Goal: Answer question/provide support: Share knowledge or assist other users

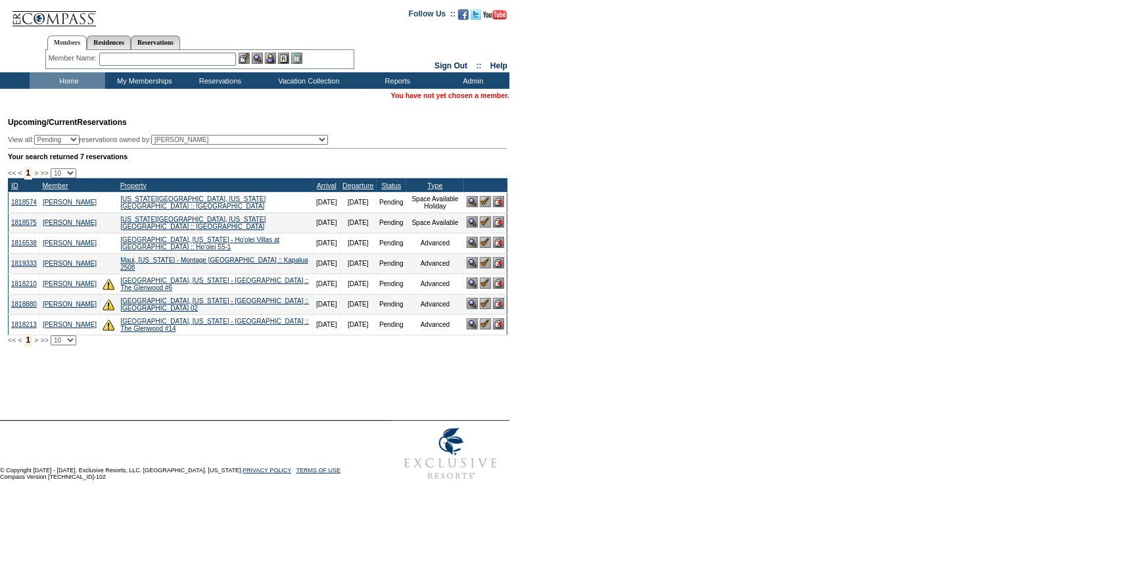
click at [171, 59] on input "text" at bounding box center [167, 59] width 137 height 13
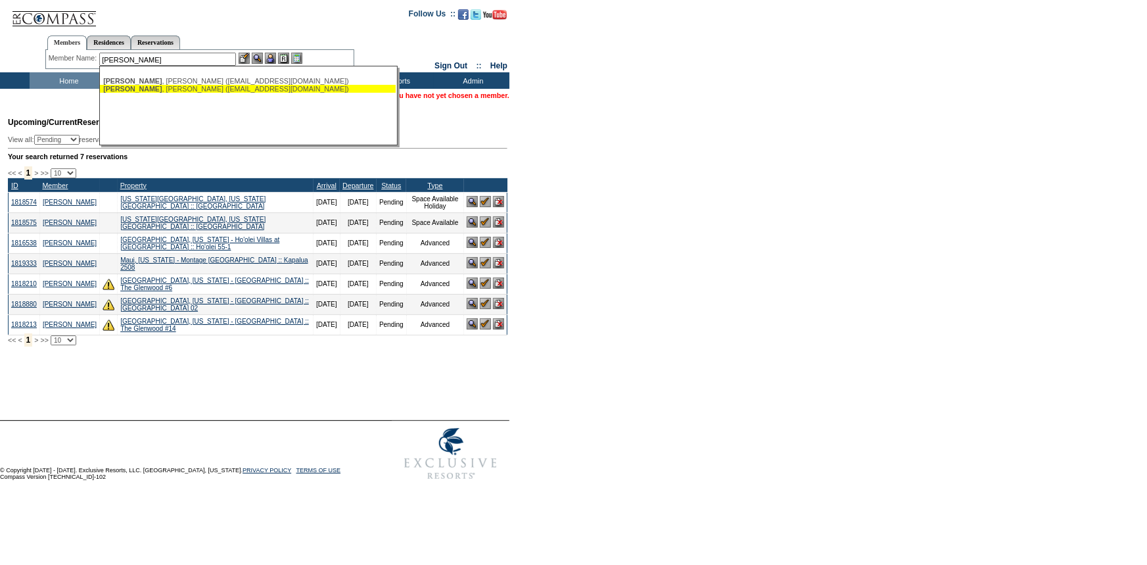
click at [172, 92] on div "Andringa , Mary (mandringa@vermeer.com)" at bounding box center [247, 89] width 289 height 8
type input "Andringa, Mary (mandringa@vermeer.com)"
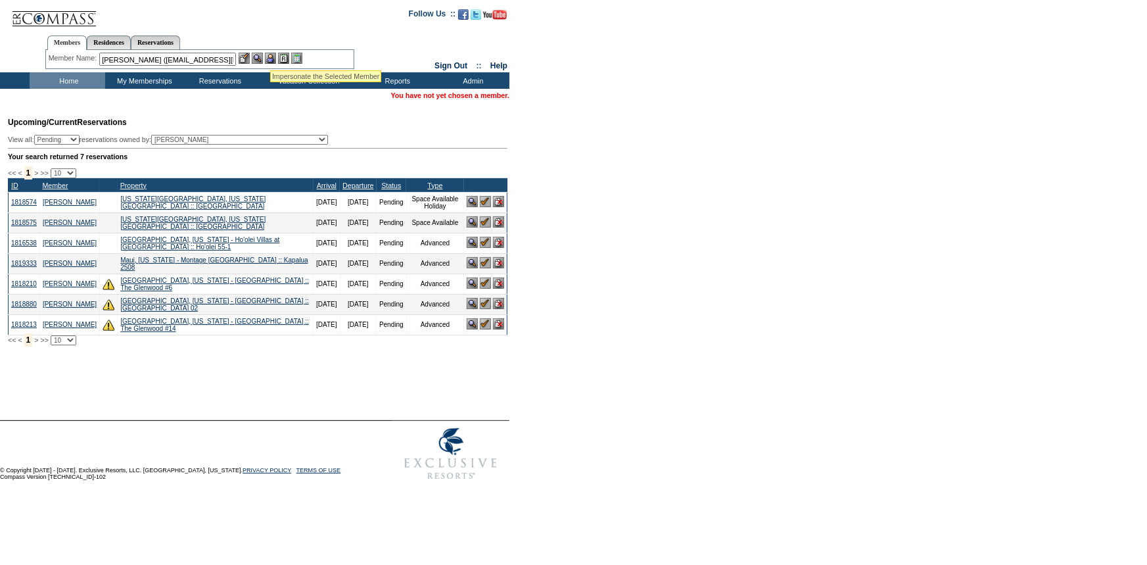
drag, startPoint x: 270, startPoint y: 55, endPoint x: 263, endPoint y: 59, distance: 8.2
click at [270, 57] on img at bounding box center [270, 58] width 11 height 11
click at [263, 59] on img at bounding box center [257, 58] width 11 height 11
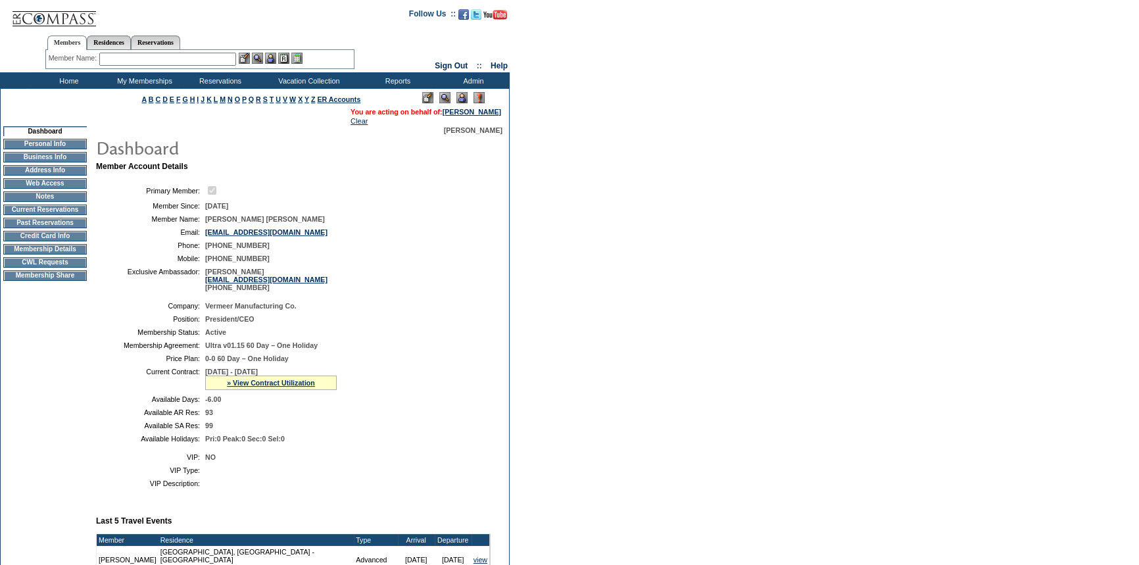
click at [26, 254] on td "Membership Details" at bounding box center [45, 249] width 84 height 11
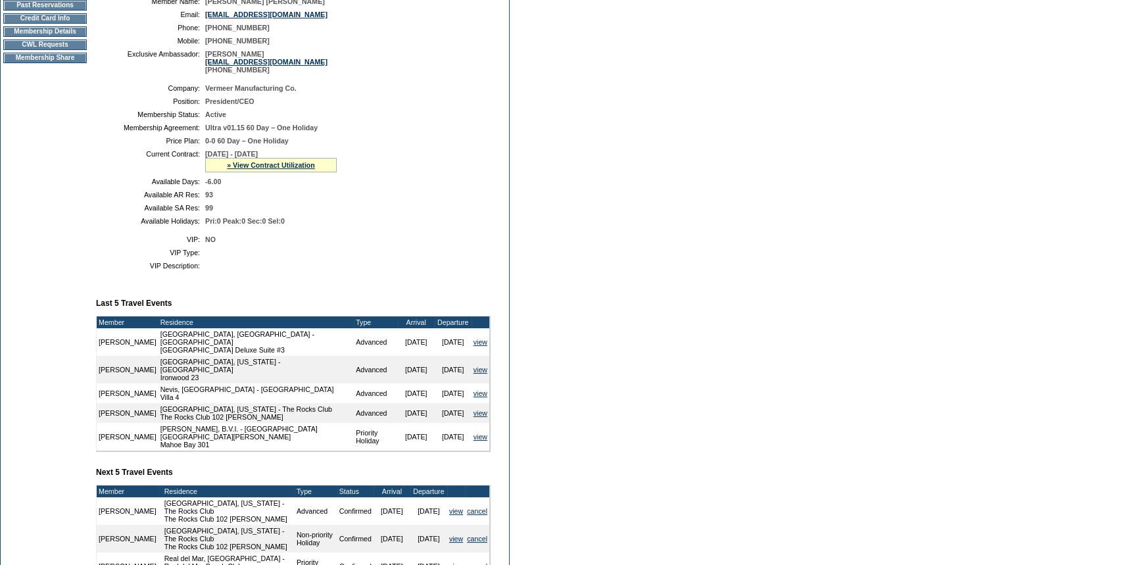
scroll to position [239, 0]
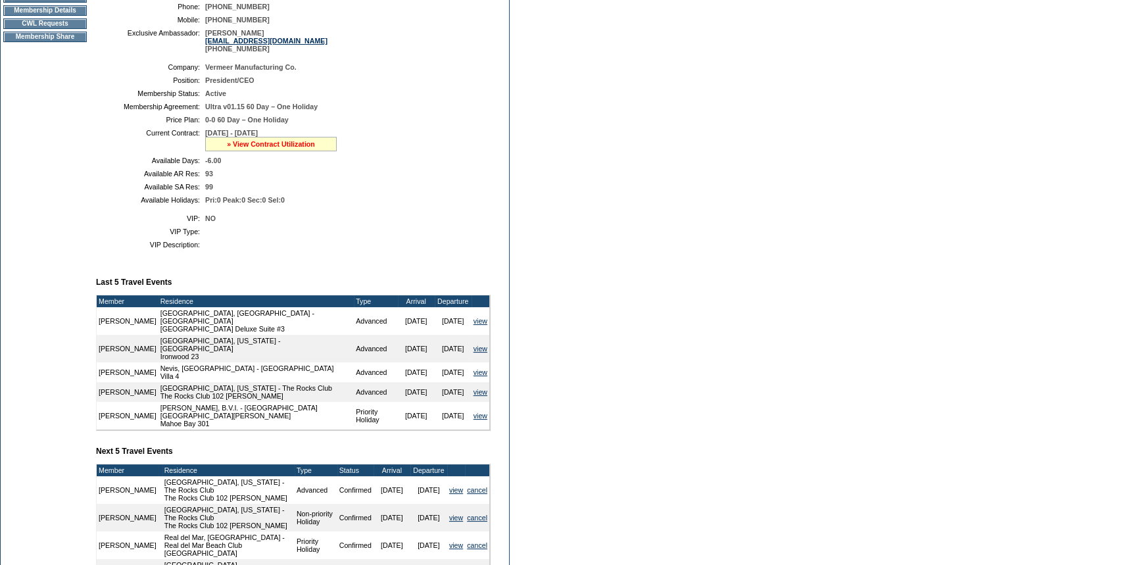
click at [286, 144] on link "» View Contract Utilization" at bounding box center [271, 144] width 88 height 8
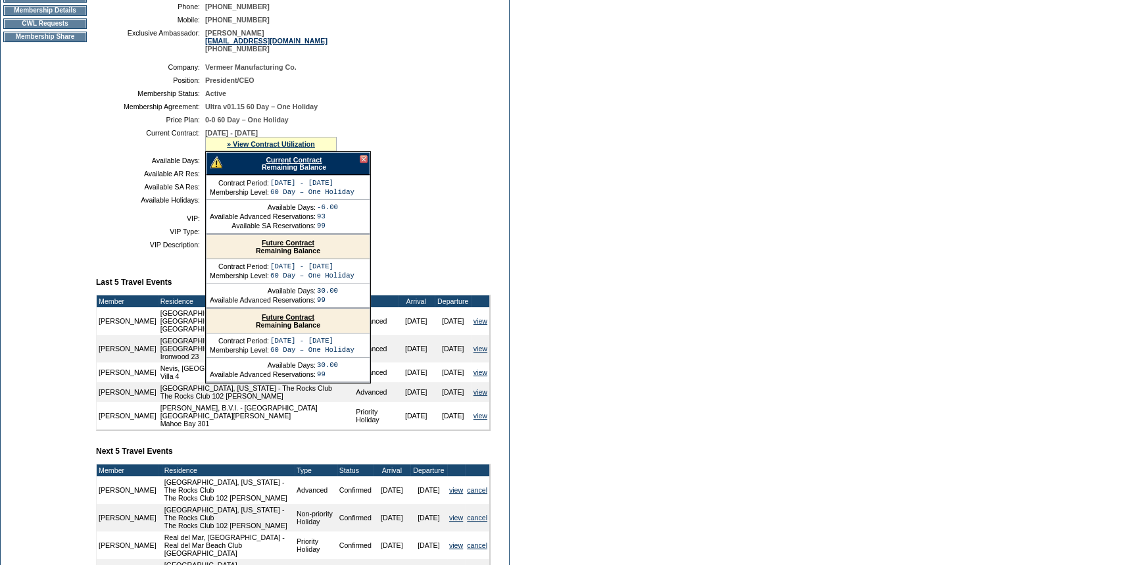
click at [279, 159] on link "Current Contract" at bounding box center [294, 160] width 56 height 8
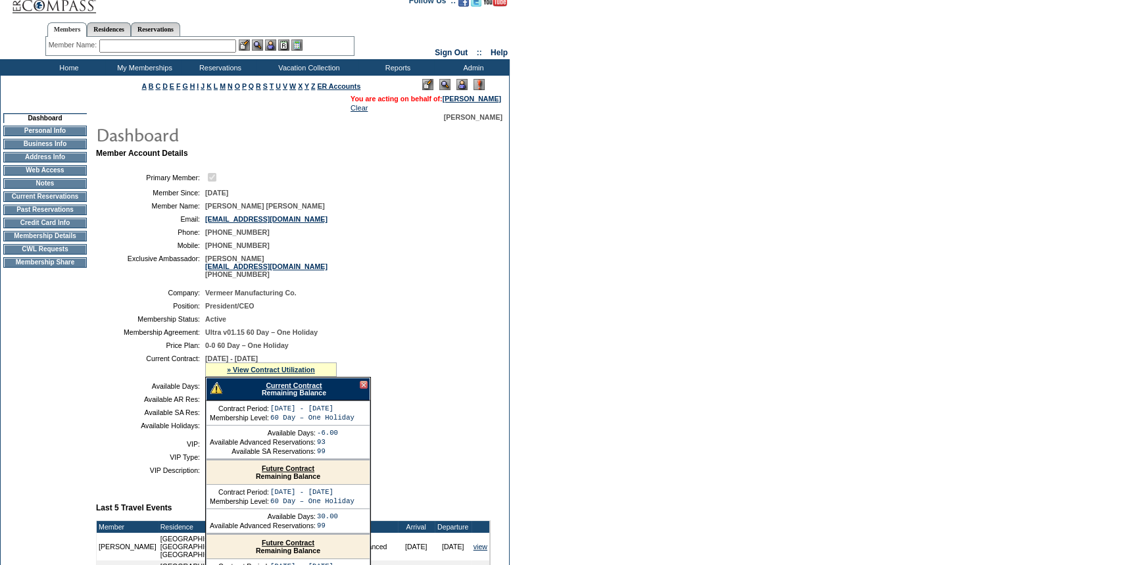
scroll to position [0, 0]
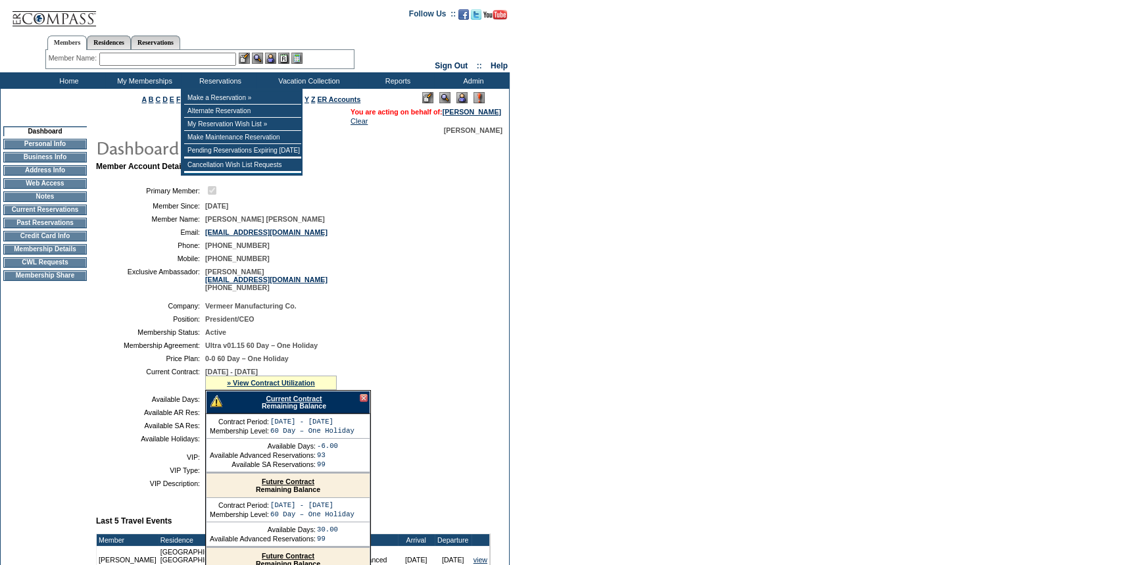
click at [229, 57] on input "text" at bounding box center [167, 59] width 137 height 13
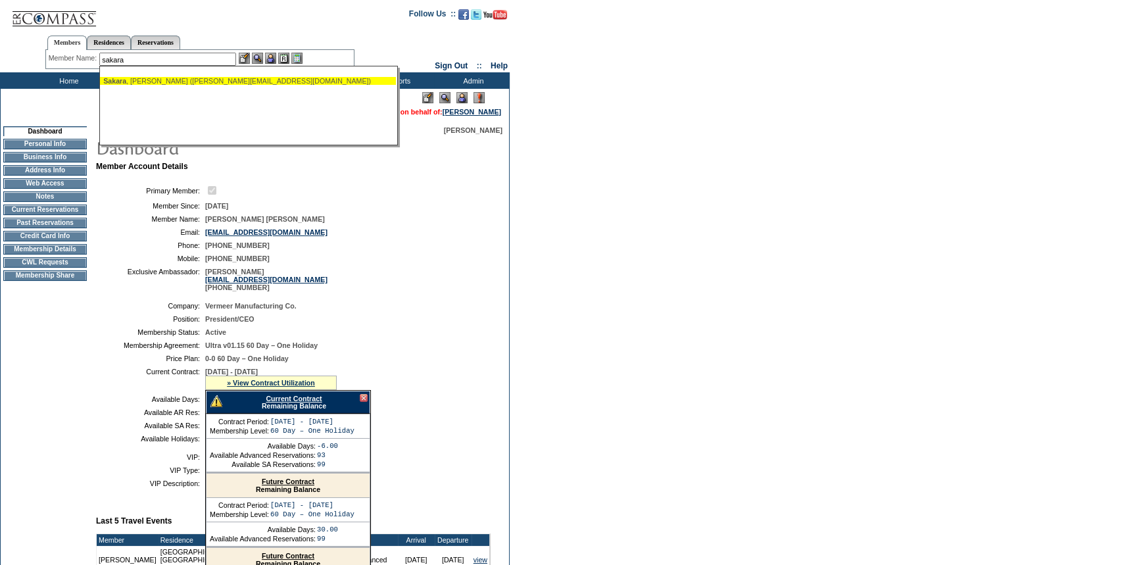
click at [226, 81] on div "Sakara , Katherine (katherine.sakara@gmail.com)" at bounding box center [247, 81] width 289 height 8
type input "Sakara, Katherine (katherine.sakara@gmail.com)"
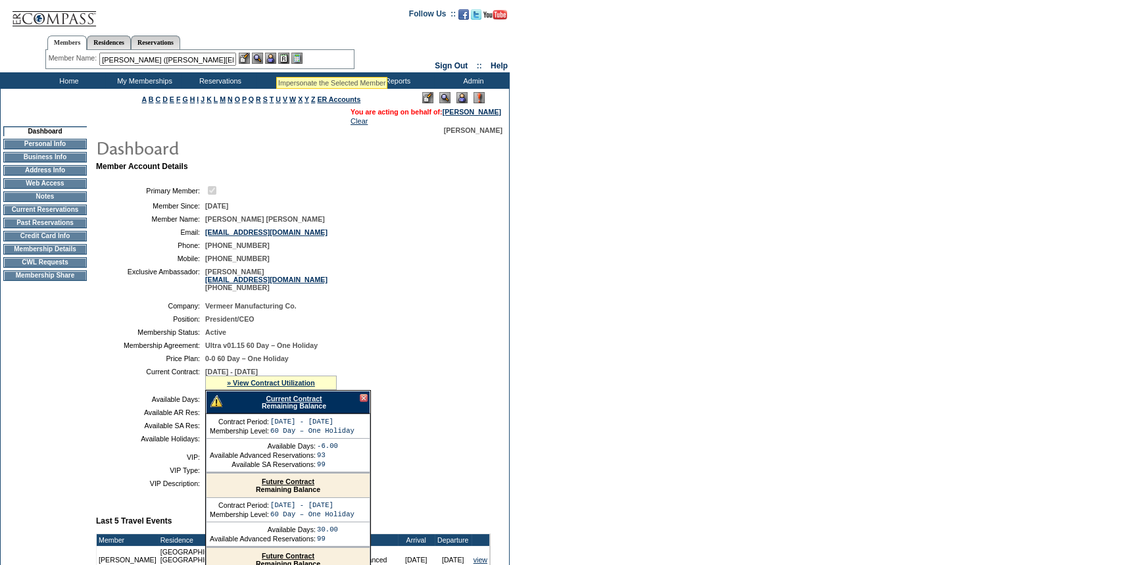
click at [274, 57] on img at bounding box center [270, 58] width 11 height 11
click at [263, 58] on img at bounding box center [257, 58] width 11 height 11
